Goal: Task Accomplishment & Management: Complete application form

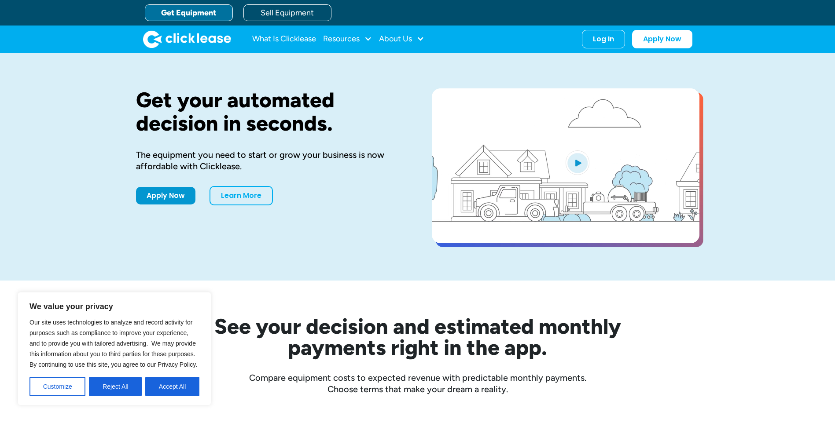
click at [169, 390] on button "Accept All" at bounding box center [172, 386] width 54 height 19
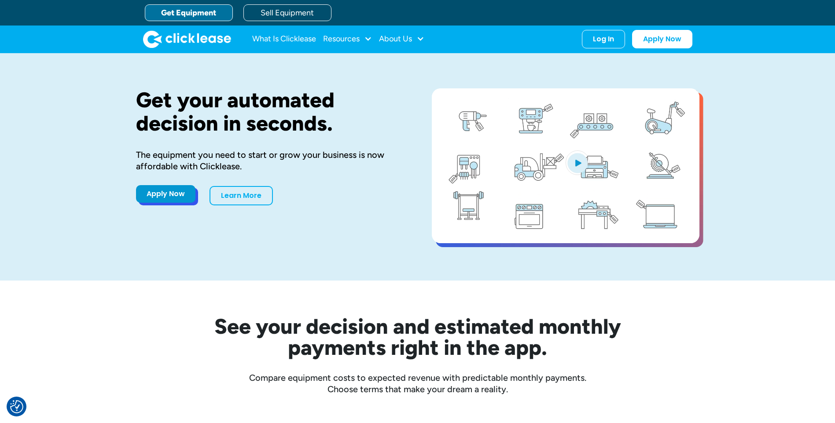
click at [170, 199] on link "Apply Now" at bounding box center [165, 194] width 59 height 18
